Goal: Transaction & Acquisition: Purchase product/service

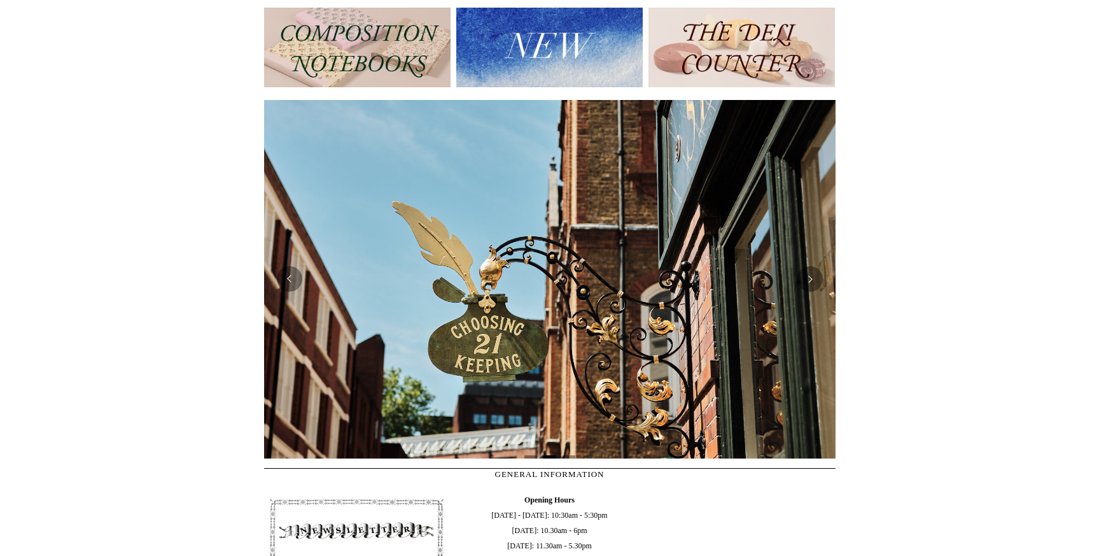
scroll to position [161, 0]
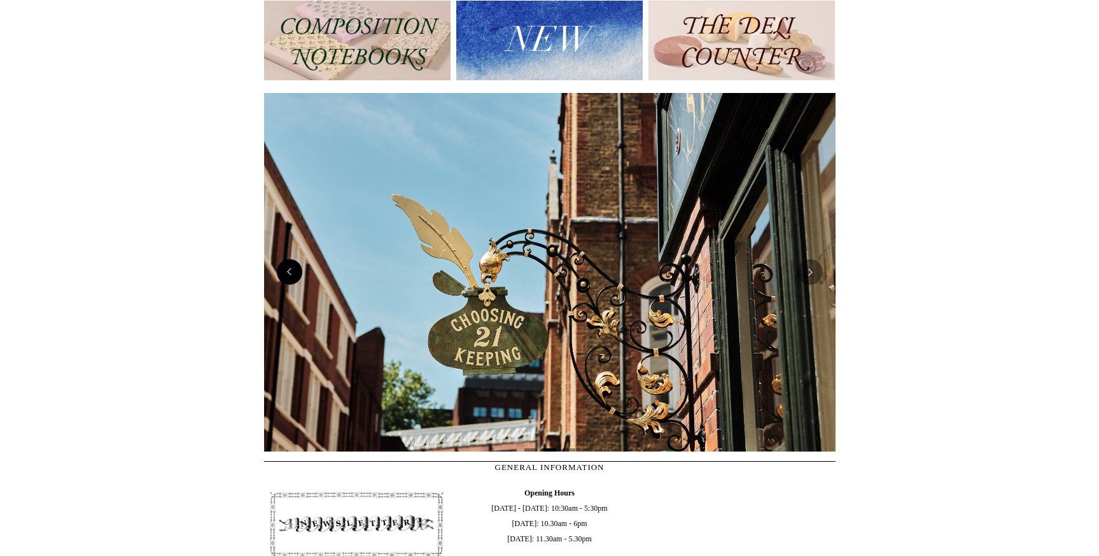
click at [290, 275] on button "Previous" at bounding box center [289, 271] width 25 height 25
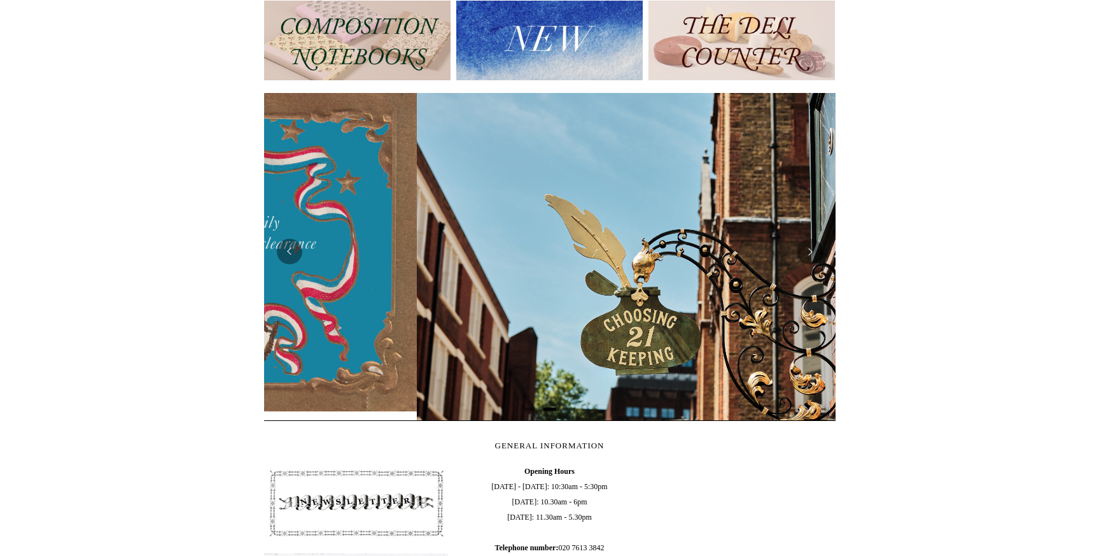
scroll to position [0, 572]
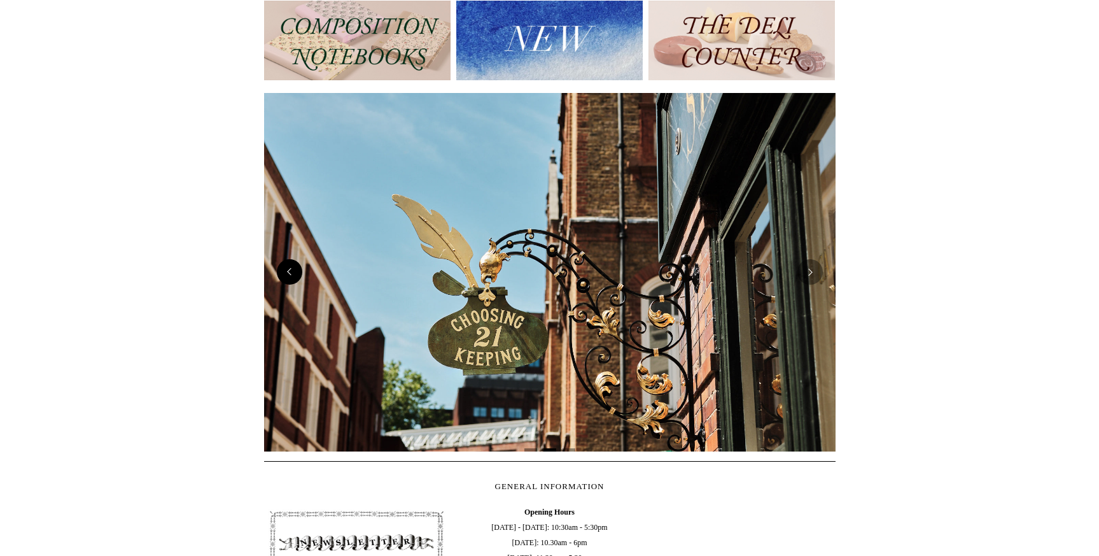
click at [294, 271] on button "Previous" at bounding box center [289, 271] width 25 height 25
click at [290, 279] on button "Previous" at bounding box center [289, 271] width 25 height 25
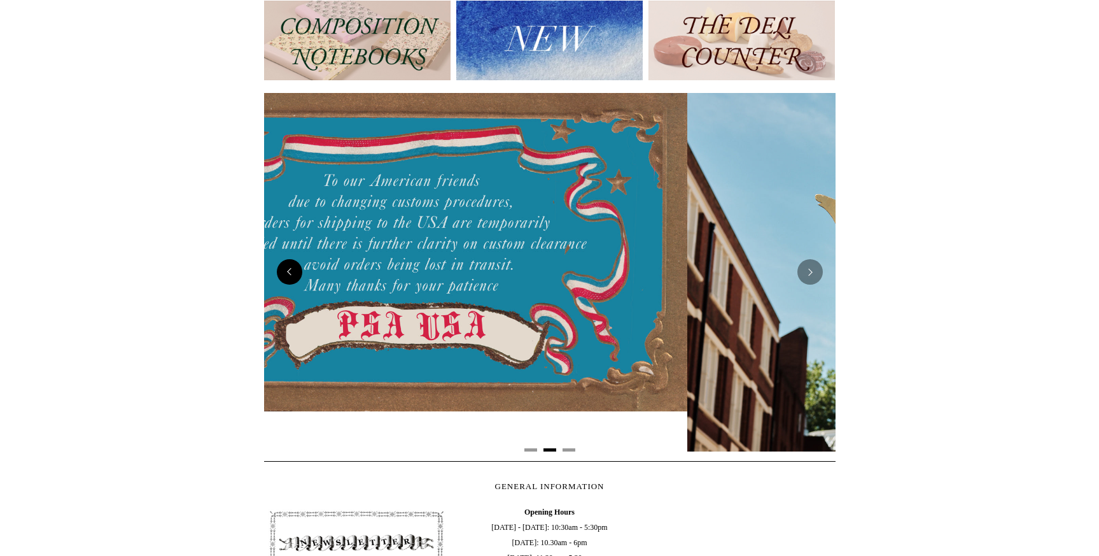
scroll to position [0, 0]
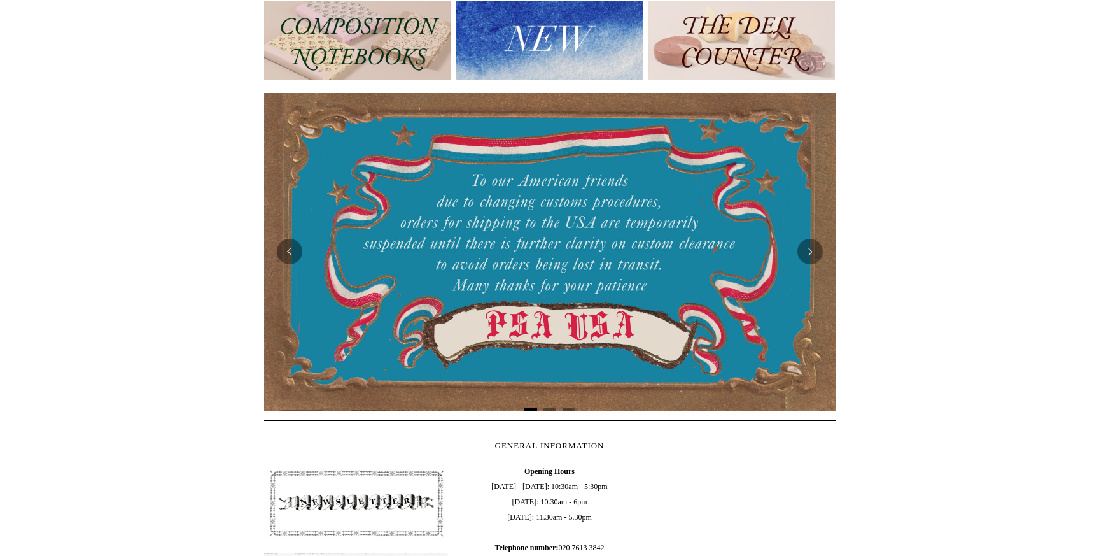
click at [530, 409] on button "Page 1" at bounding box center [531, 408] width 13 height 3
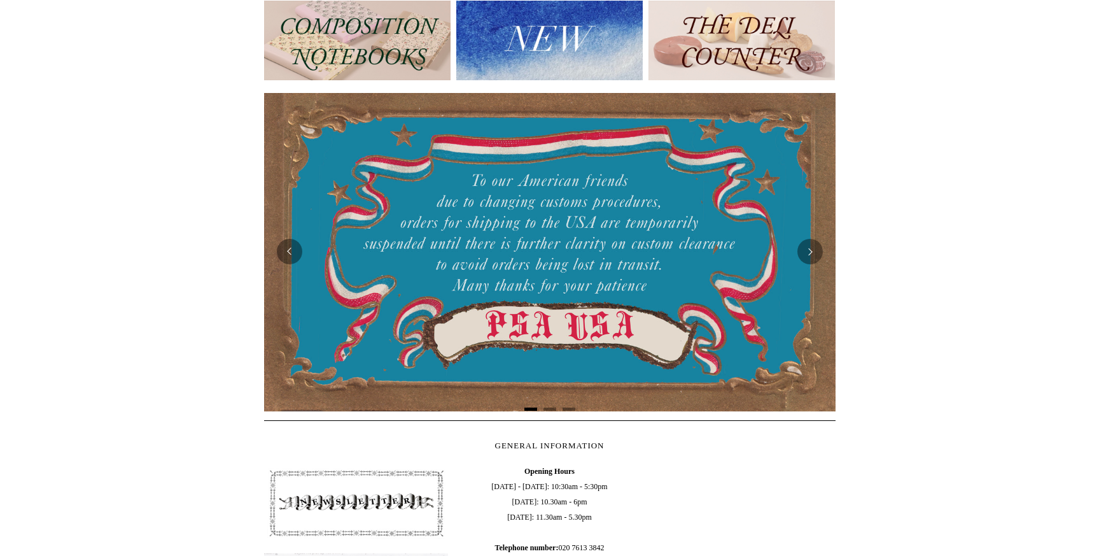
click at [530, 409] on button "Page 1" at bounding box center [531, 408] width 13 height 3
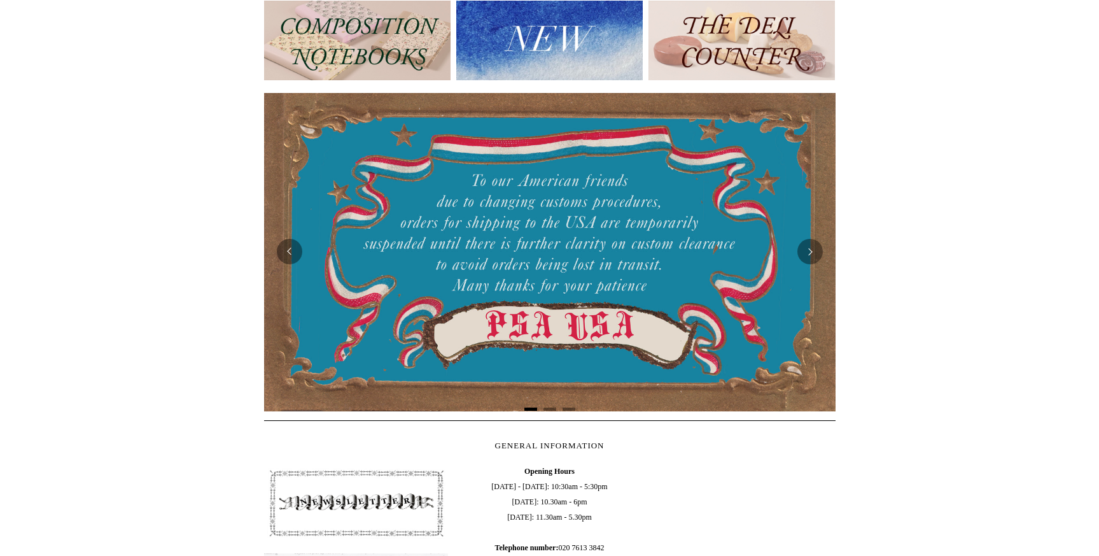
click at [530, 409] on button "Page 1" at bounding box center [531, 408] width 13 height 3
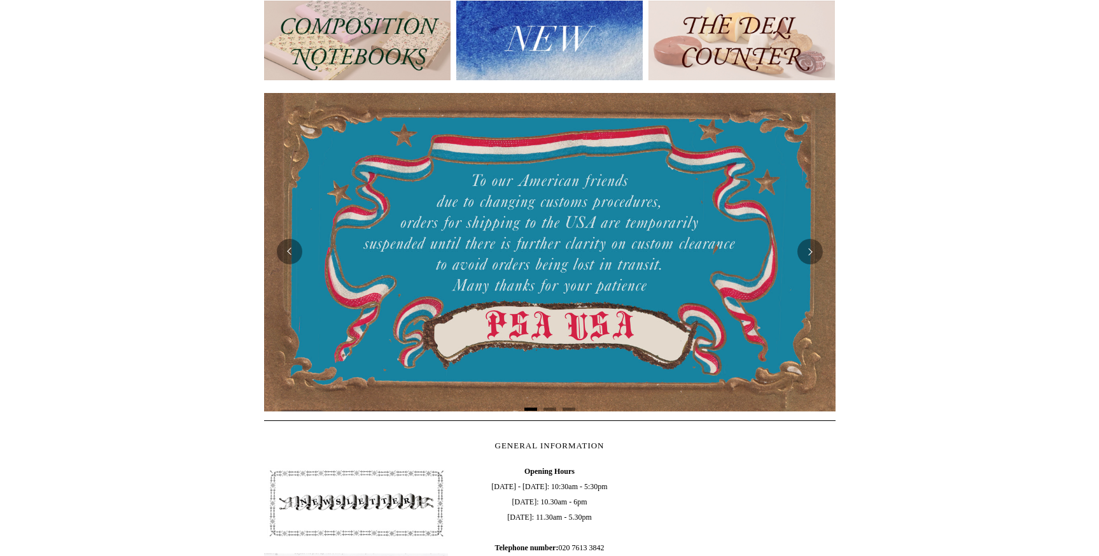
click at [530, 409] on button "Page 1" at bounding box center [531, 408] width 13 height 3
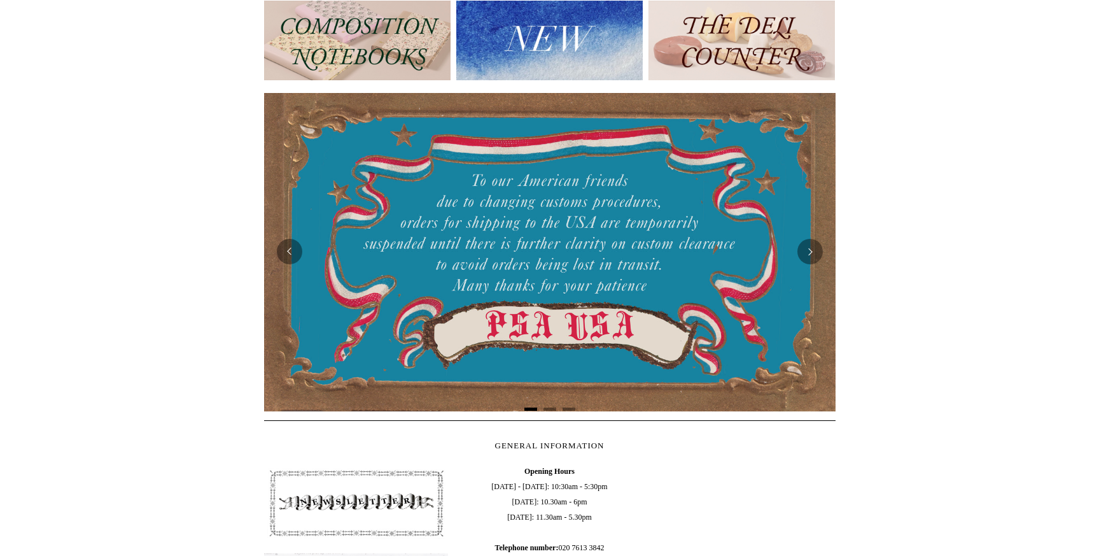
click at [530, 409] on button "Page 1" at bounding box center [531, 408] width 13 height 3
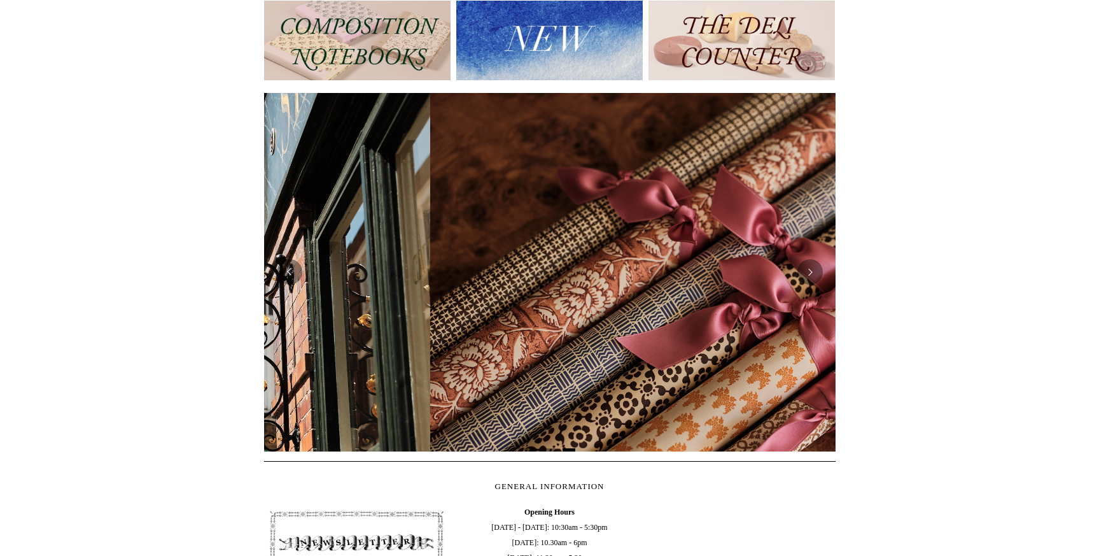
scroll to position [0, 1143]
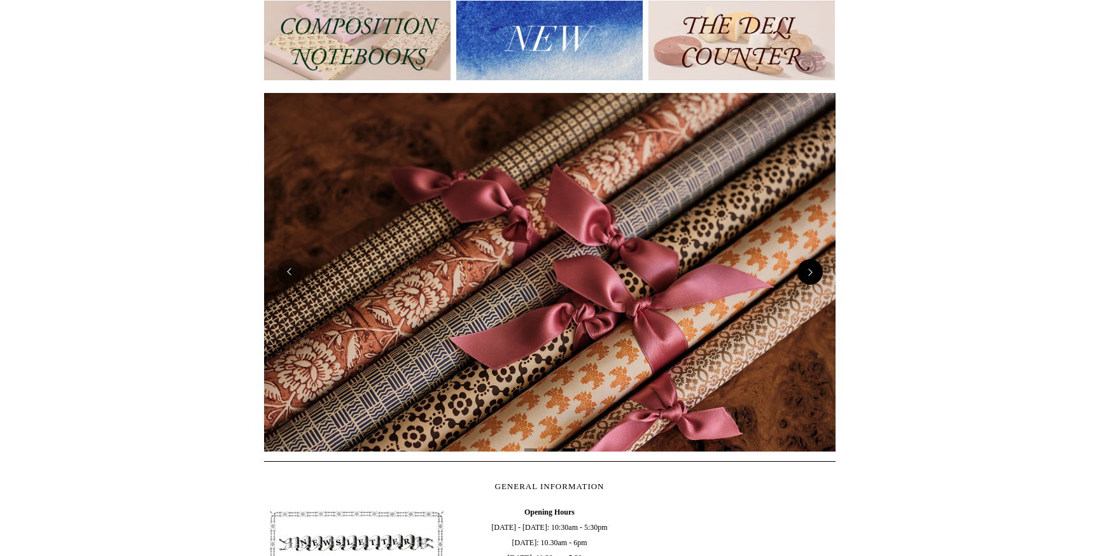
click at [814, 276] on button "Next" at bounding box center [810, 271] width 25 height 25
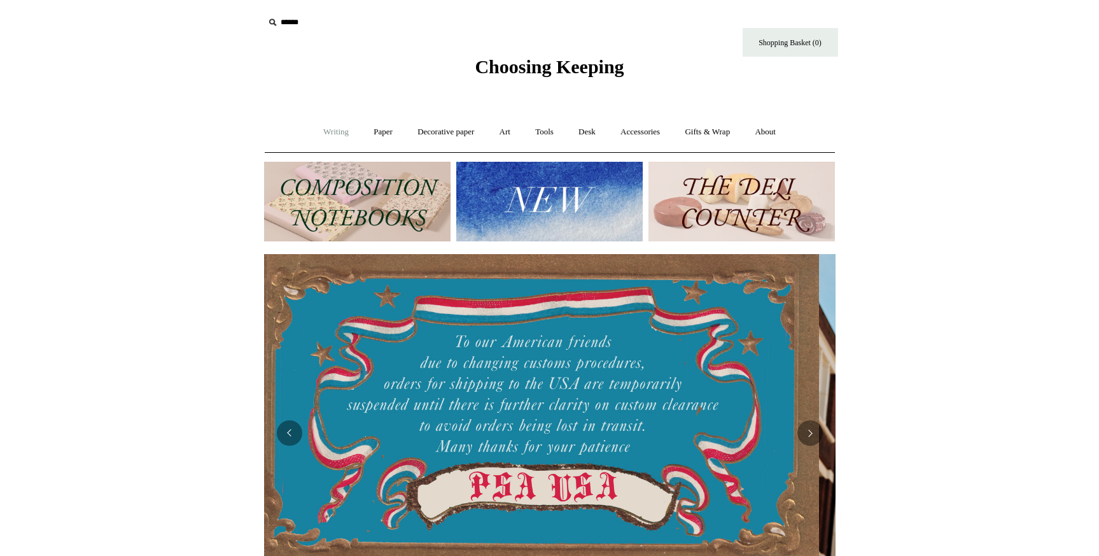
click at [326, 135] on link "Writing +" at bounding box center [336, 132] width 48 height 34
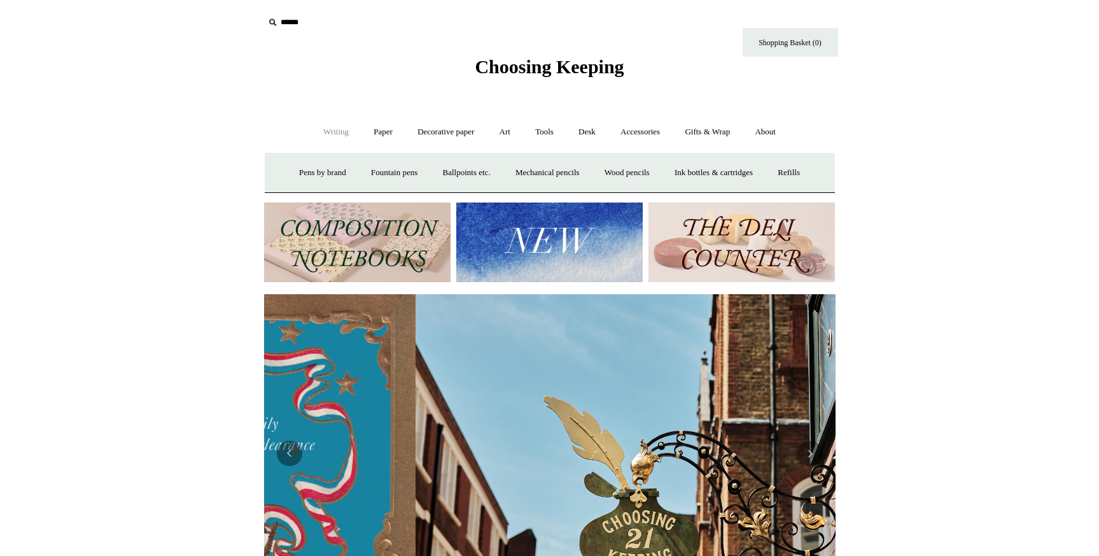
scroll to position [0, 572]
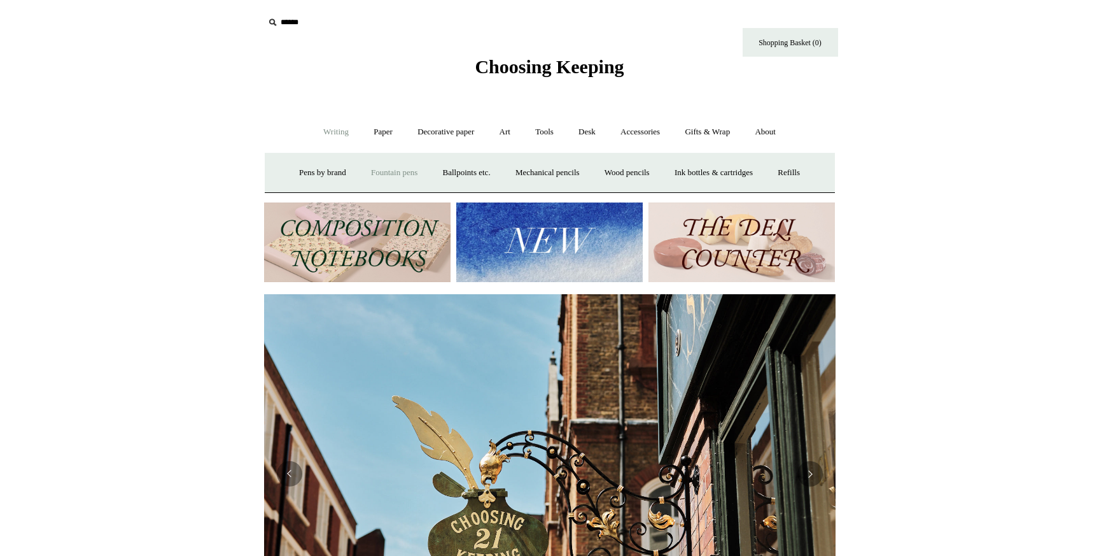
click at [395, 173] on link "Fountain pens +" at bounding box center [394, 173] width 69 height 34
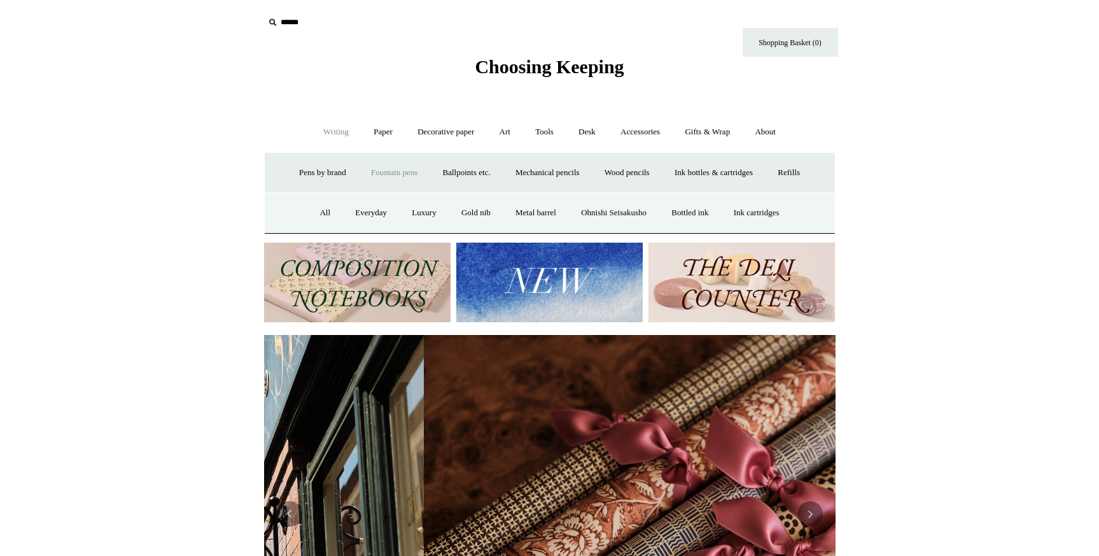
scroll to position [0, 1143]
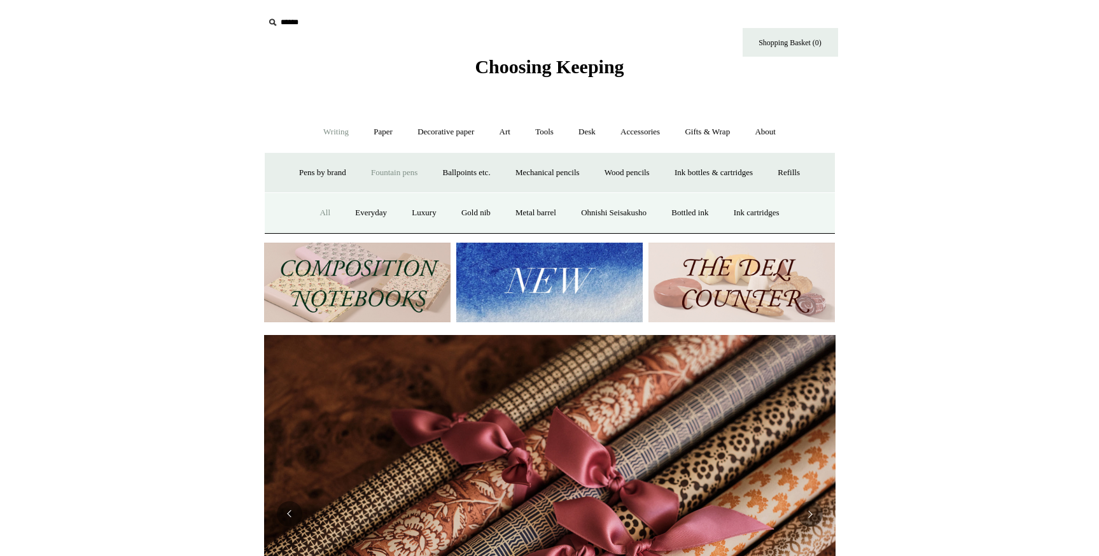
click at [313, 213] on link "All" at bounding box center [325, 213] width 34 height 34
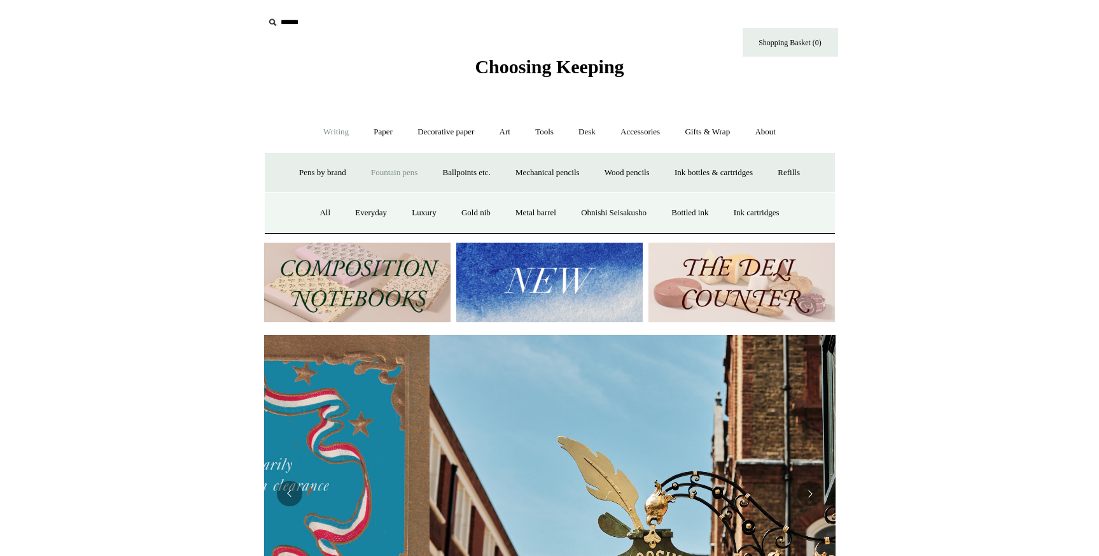
scroll to position [0, 0]
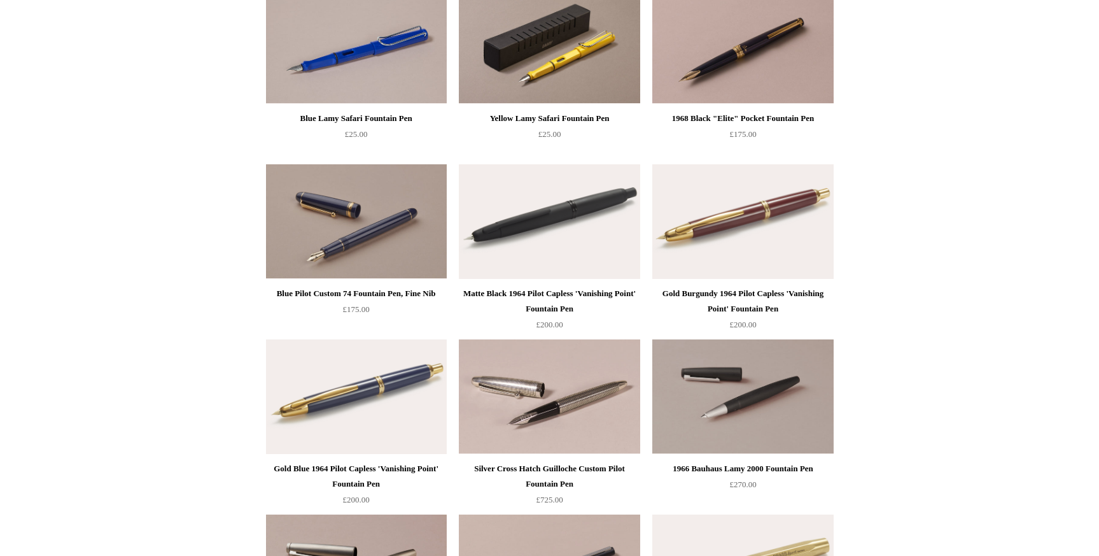
scroll to position [1402, 0]
click at [735, 244] on img at bounding box center [743, 221] width 181 height 115
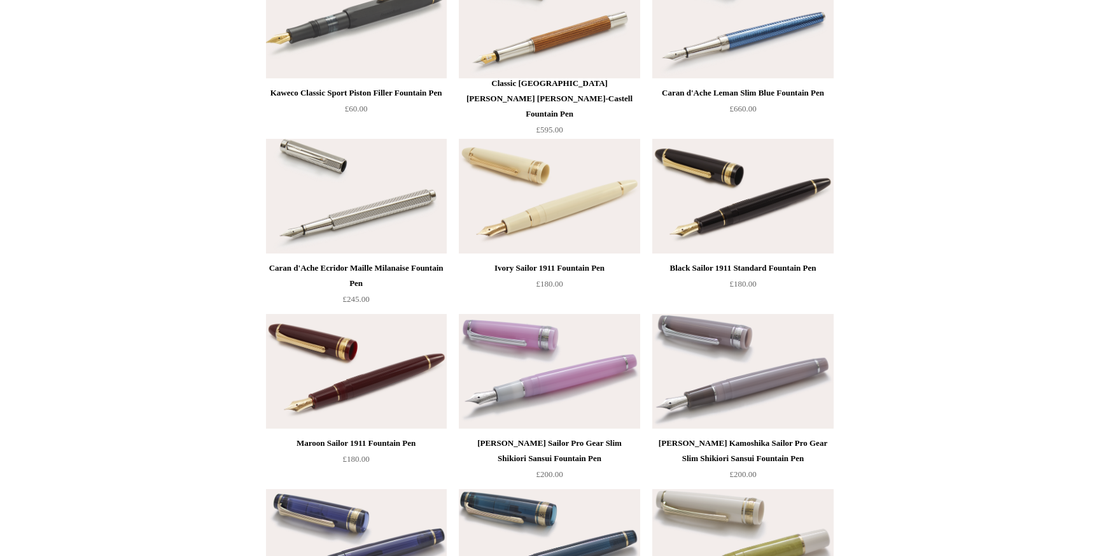
scroll to position [5802, 0]
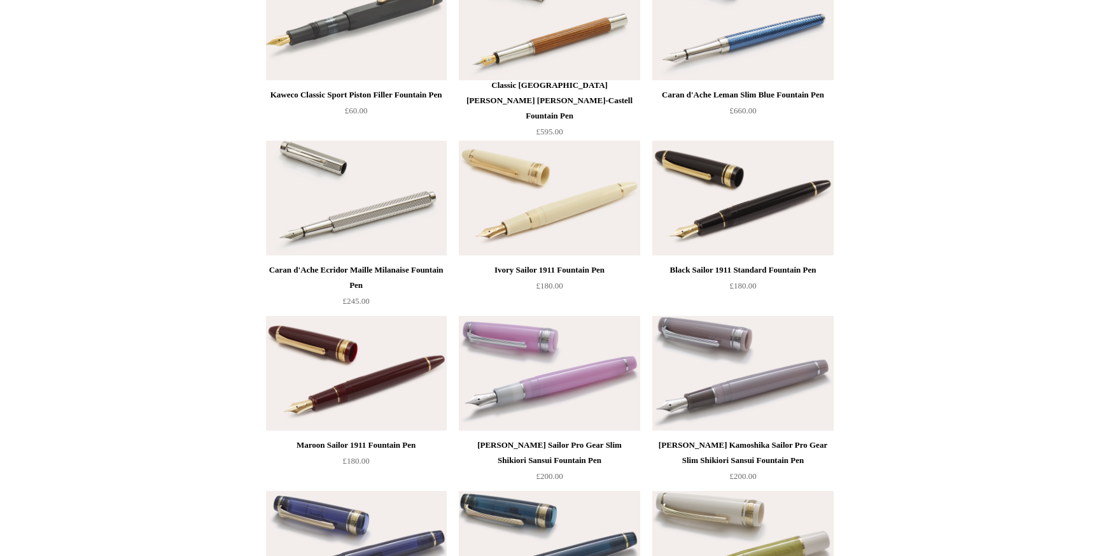
click at [372, 381] on img at bounding box center [356, 373] width 181 height 115
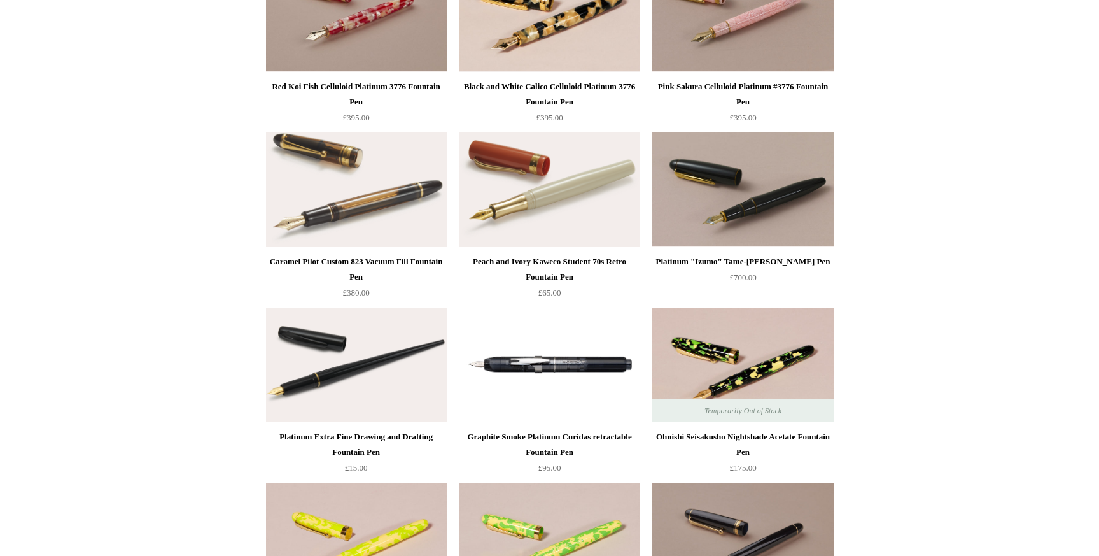
scroll to position [3188, 0]
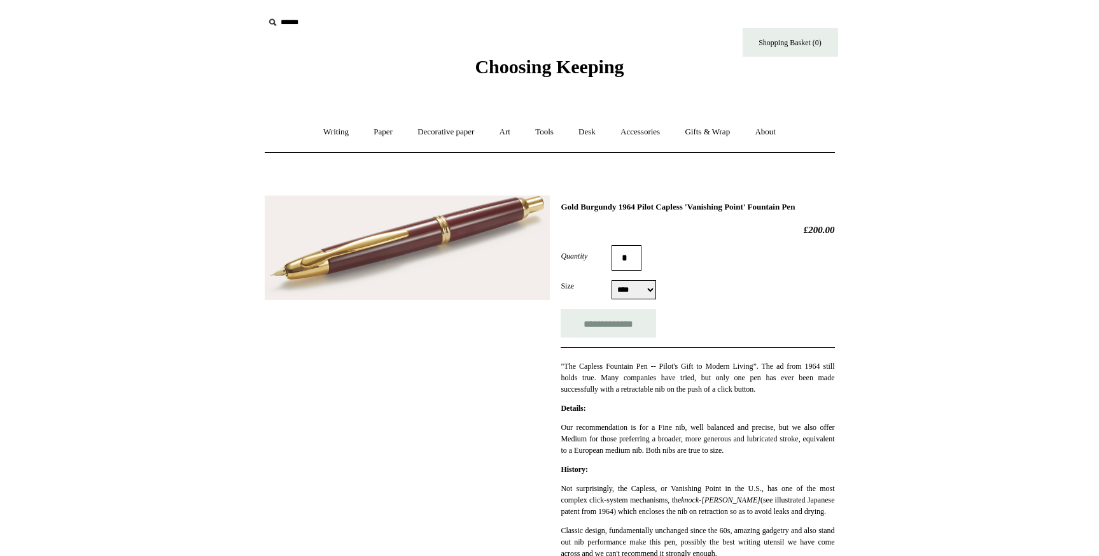
scroll to position [1, 0]
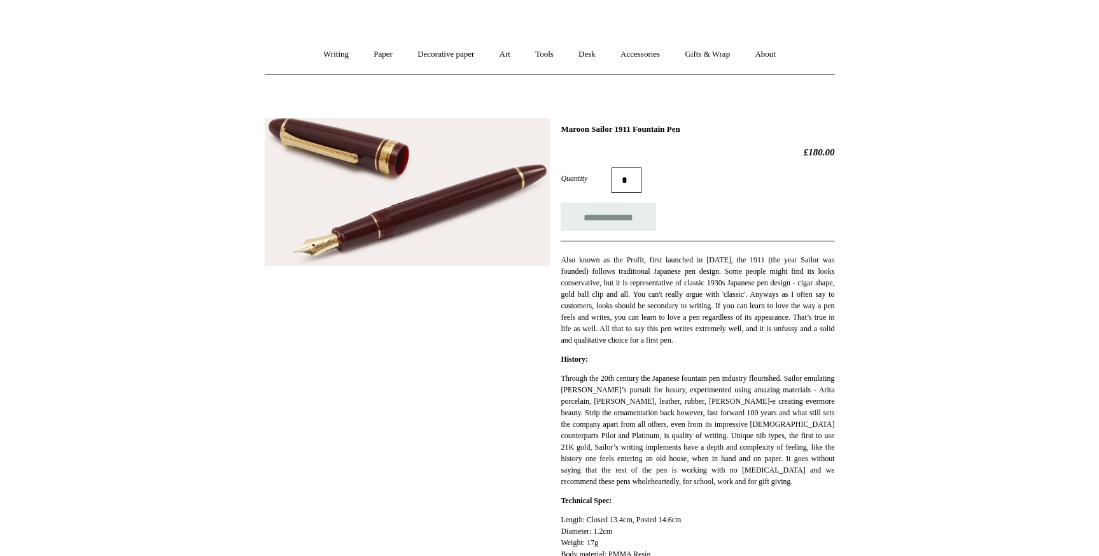
scroll to position [72, 0]
